Goal: Task Accomplishment & Management: Use online tool/utility

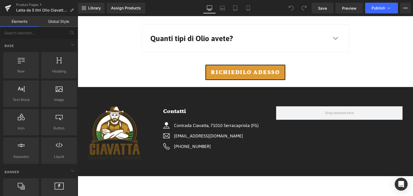
scroll to position [2044, 0]
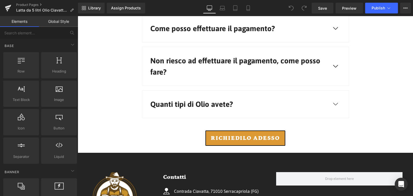
click at [78, 16] on div at bounding box center [78, 16] width 0 height 0
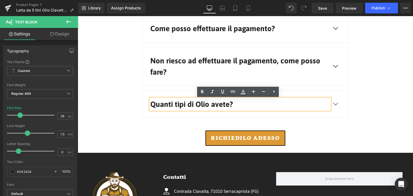
click at [333, 104] on span "button" at bounding box center [336, 104] width 10 height 10
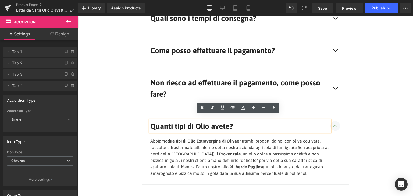
scroll to position [1972, 0]
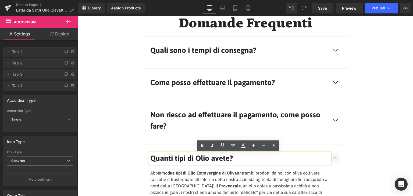
click at [334, 119] on span "button" at bounding box center [336, 120] width 10 height 10
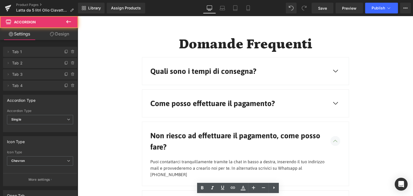
scroll to position [1945, 0]
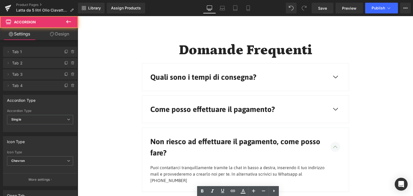
click at [334, 106] on span "button" at bounding box center [336, 109] width 10 height 10
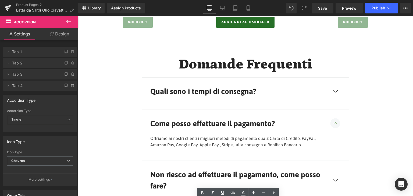
scroll to position [1918, 0]
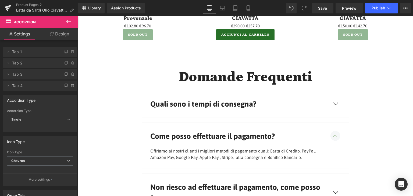
click at [334, 106] on span "button" at bounding box center [336, 104] width 10 height 10
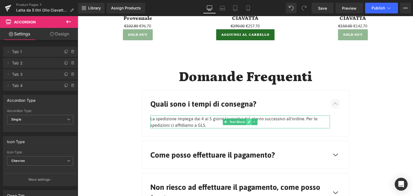
click at [248, 121] on link at bounding box center [249, 122] width 6 height 6
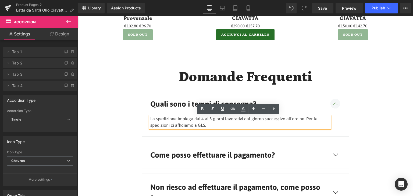
click at [202, 125] on p "La spedizione impiega dai 4 ai 5 giorni lavorativi dal giorno successivo all'or…" at bounding box center [240, 122] width 180 height 13
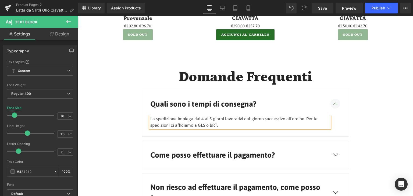
click at [340, 135] on article "La spedizione impiega dai 4 ai 5 giorni lavorativi dal giorno successivo all'or…" at bounding box center [245, 126] width 207 height 21
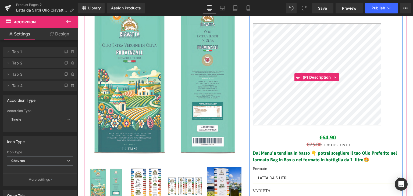
scroll to position [108, 0]
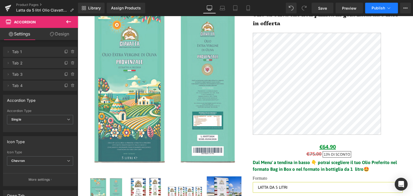
click at [392, 12] on button "Publish" at bounding box center [381, 8] width 33 height 11
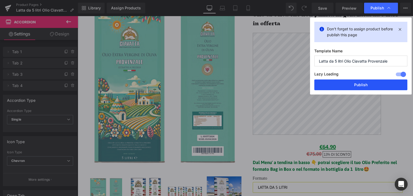
click at [363, 85] on button "Publish" at bounding box center [360, 85] width 93 height 11
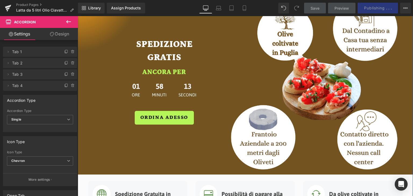
scroll to position [592, 0]
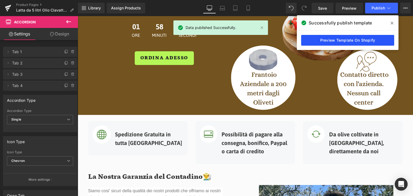
click at [362, 40] on link "Preview Template On Shopify" at bounding box center [347, 40] width 93 height 11
